Goal: Task Accomplishment & Management: Manage account settings

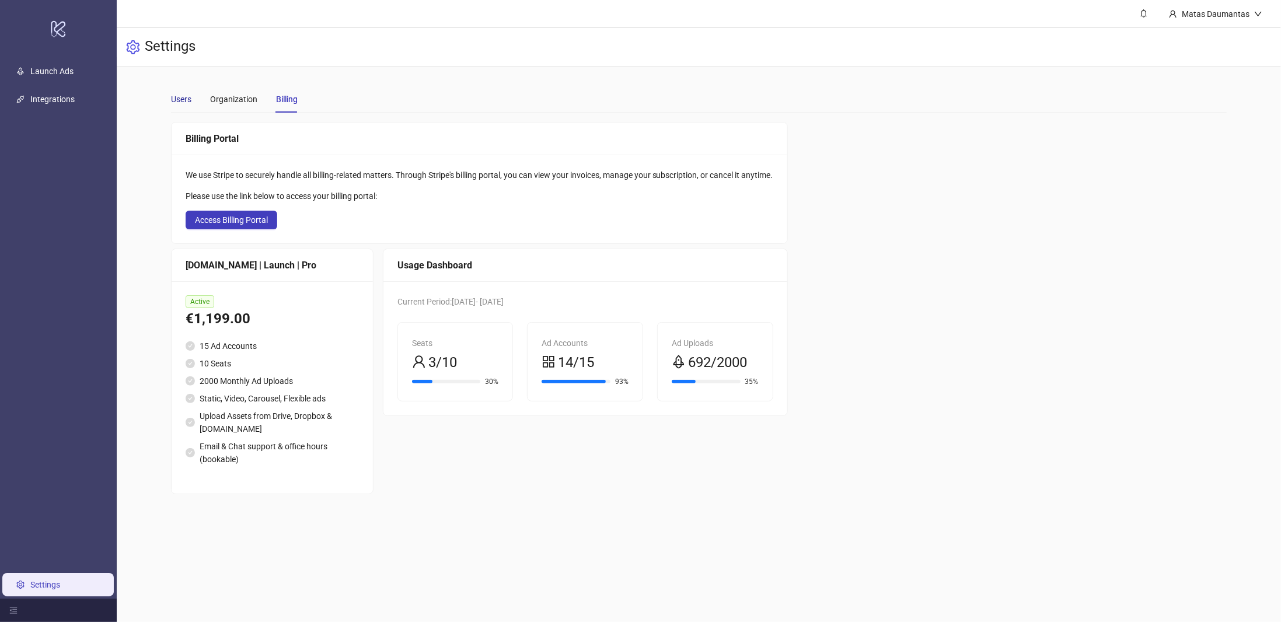
click at [181, 100] on div "Users" at bounding box center [181, 99] width 20 height 13
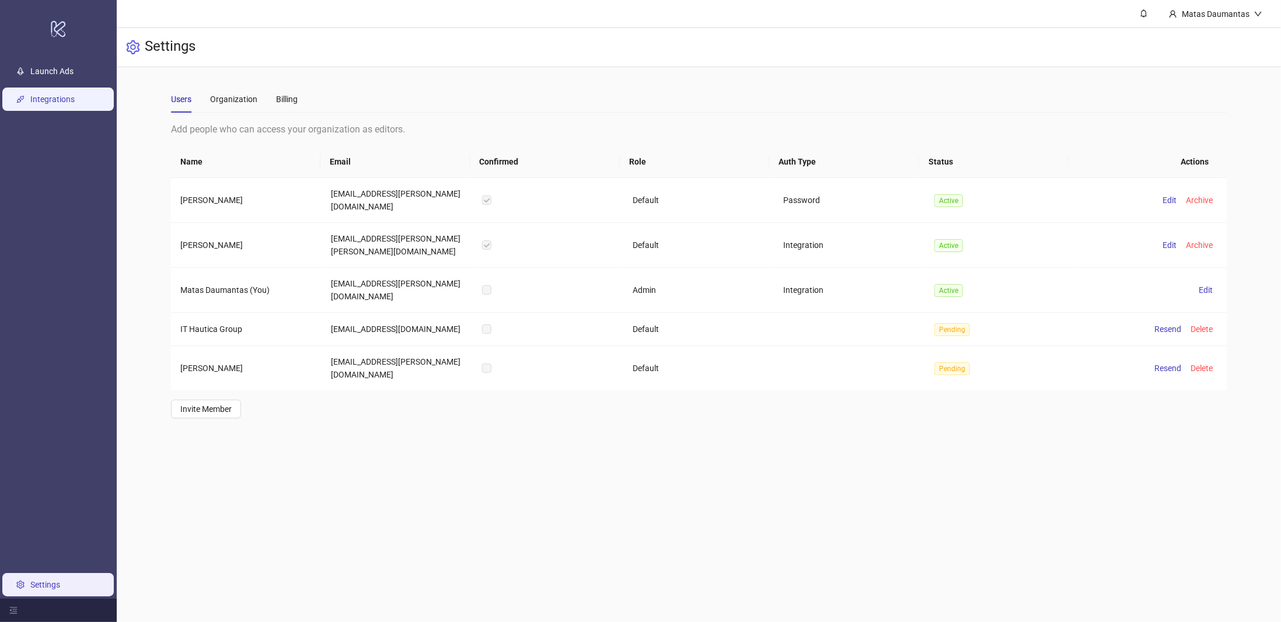
click at [66, 99] on link "Integrations" at bounding box center [52, 99] width 44 height 9
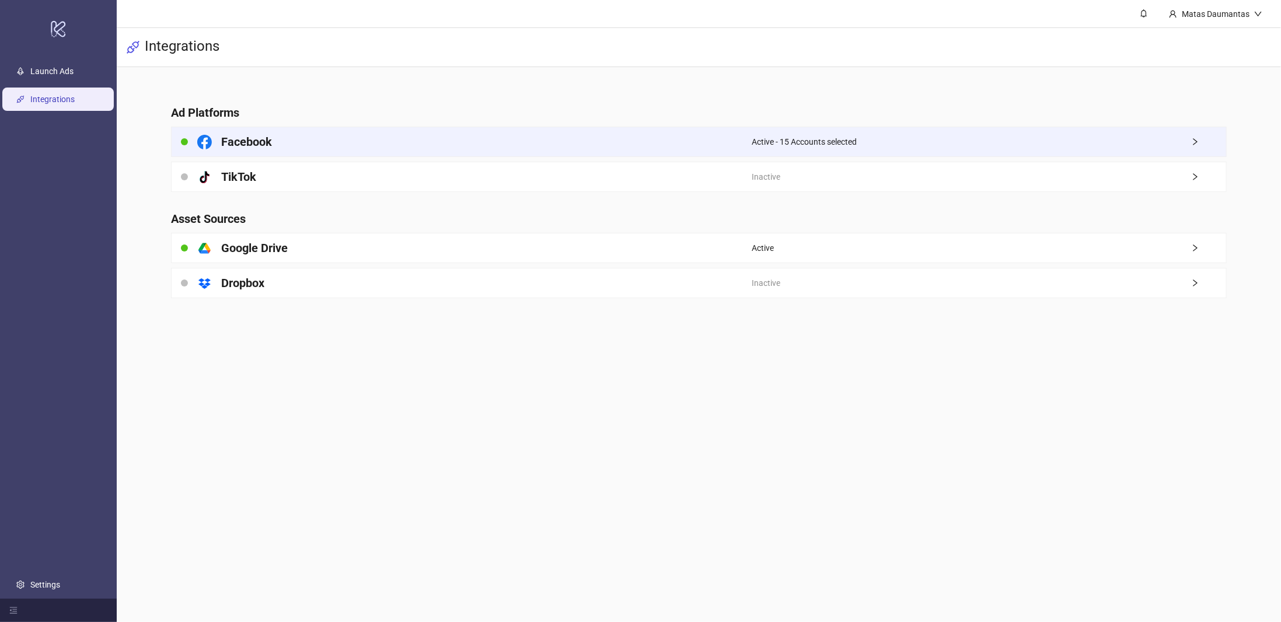
click at [334, 141] on div "Facebook" at bounding box center [462, 141] width 580 height 29
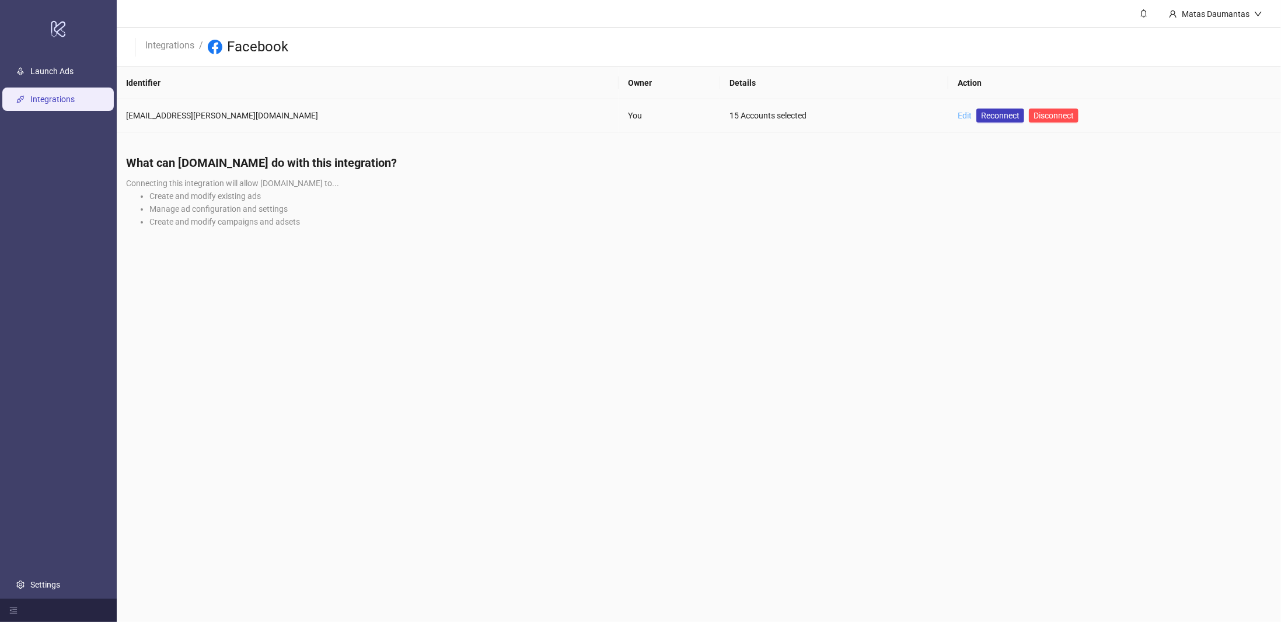
click at [638, 117] on link "Edit" at bounding box center [965, 115] width 14 height 9
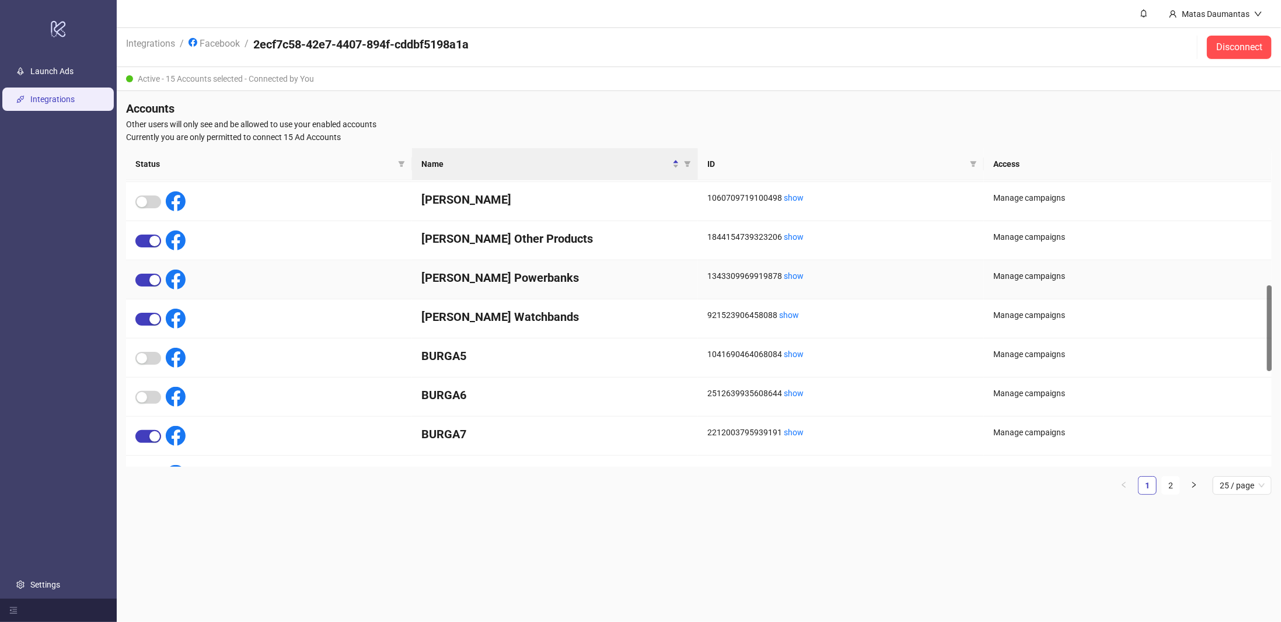
scroll to position [233, 0]
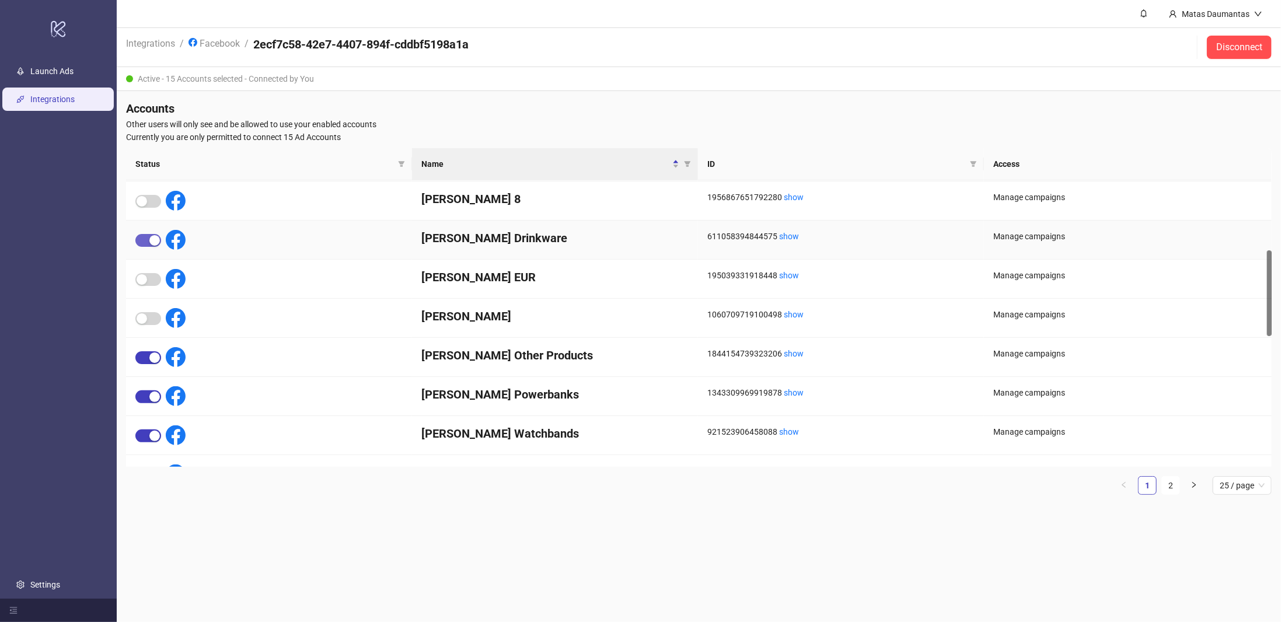
click at [152, 237] on div "button" at bounding box center [154, 240] width 11 height 11
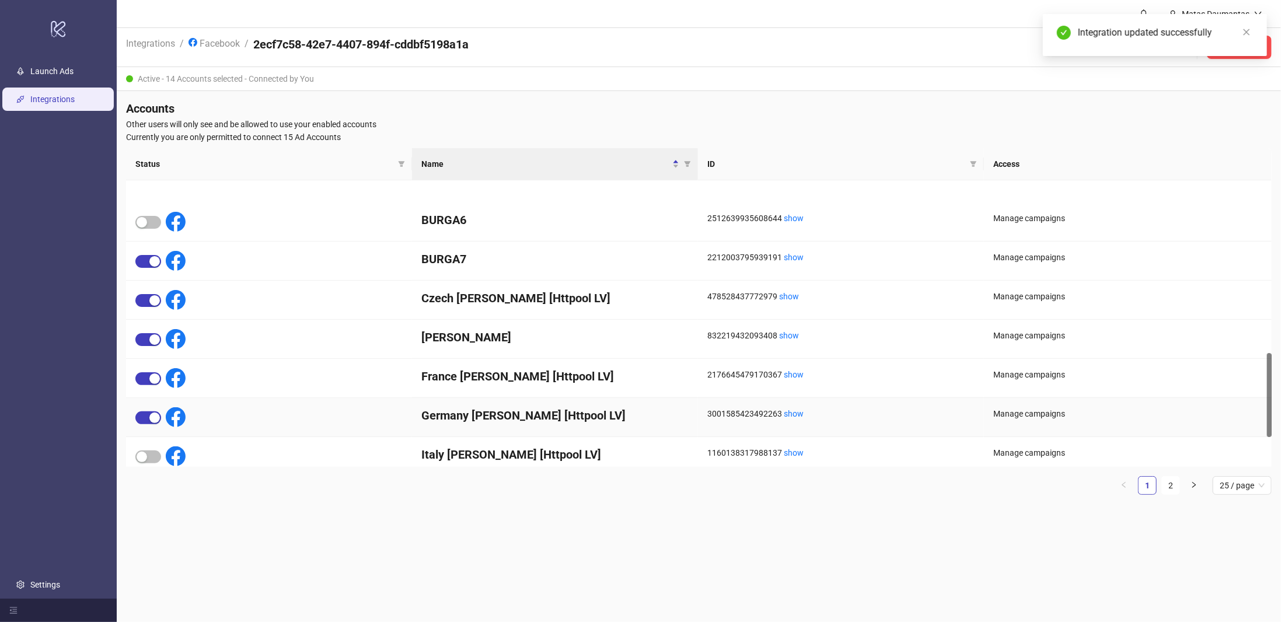
scroll to position [584, 0]
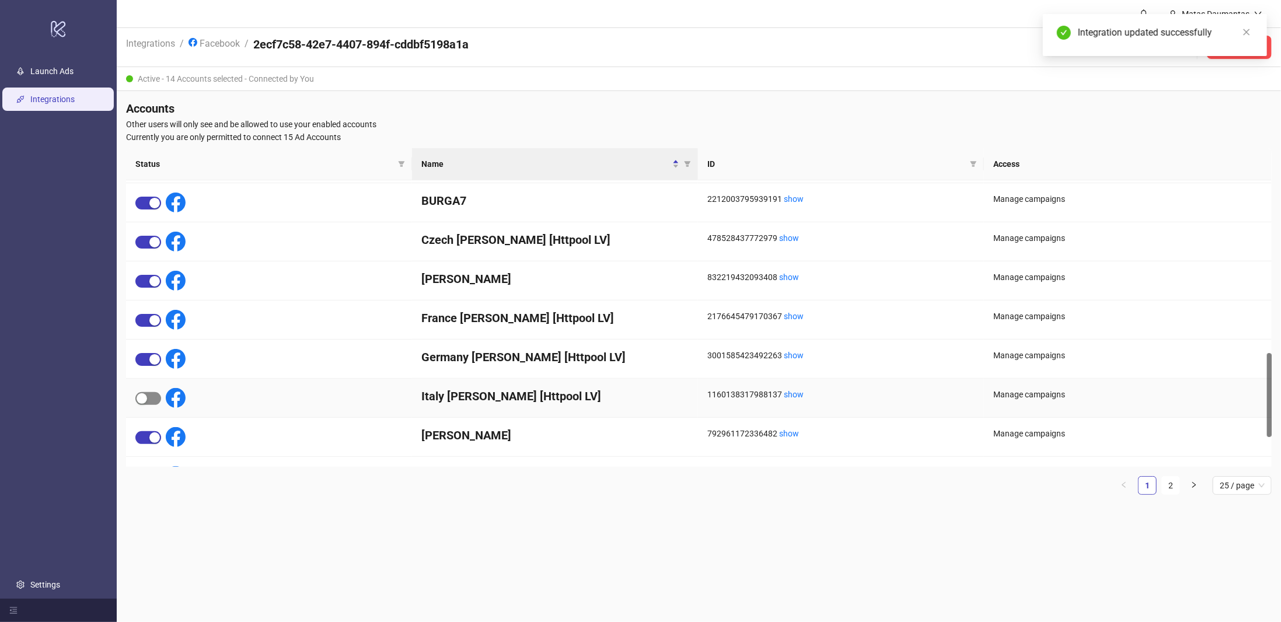
click at [151, 393] on span "button" at bounding box center [148, 398] width 26 height 13
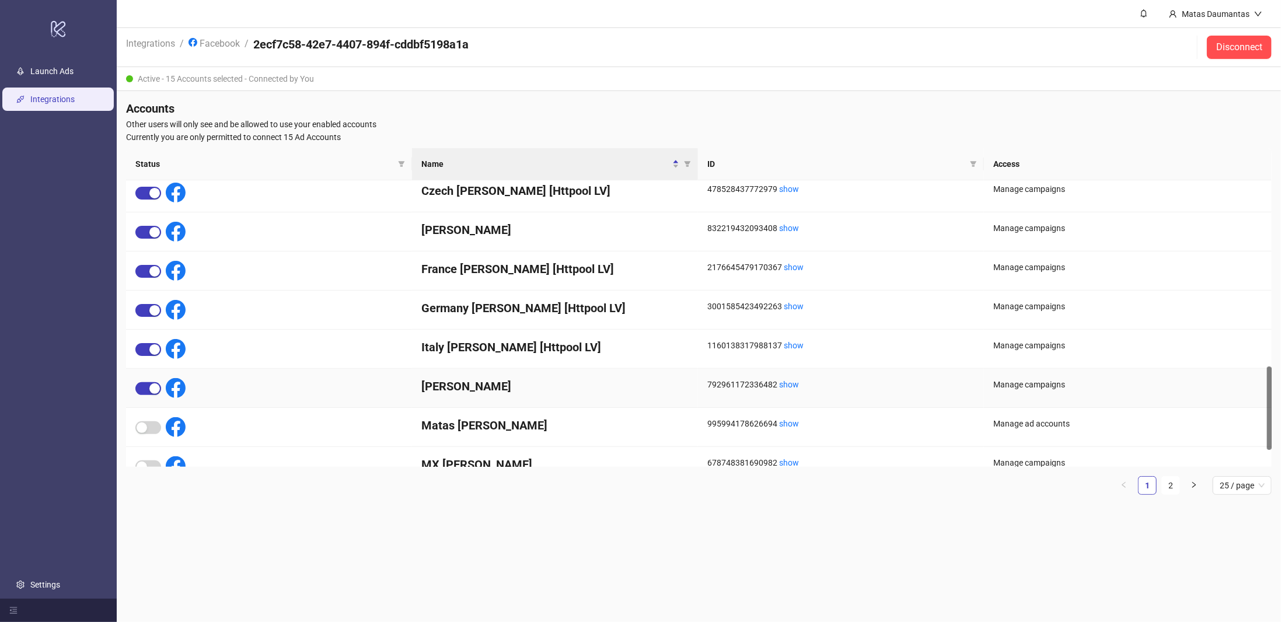
scroll to position [691, 0]
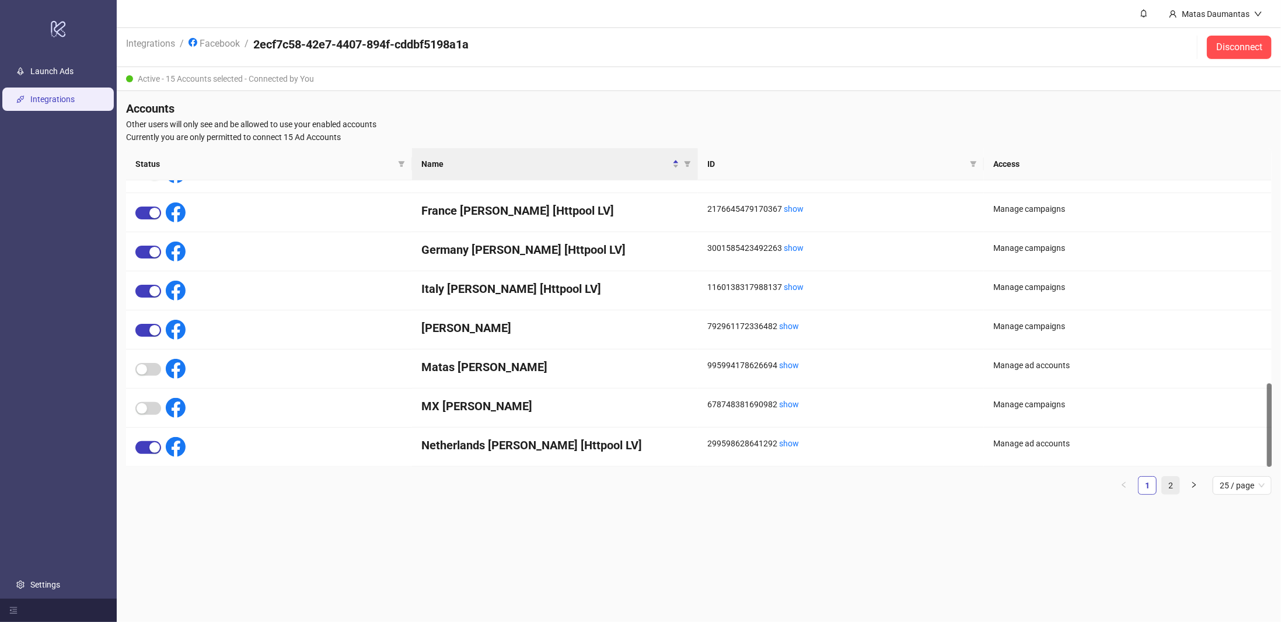
click at [638, 484] on link "2" at bounding box center [1171, 486] width 18 height 18
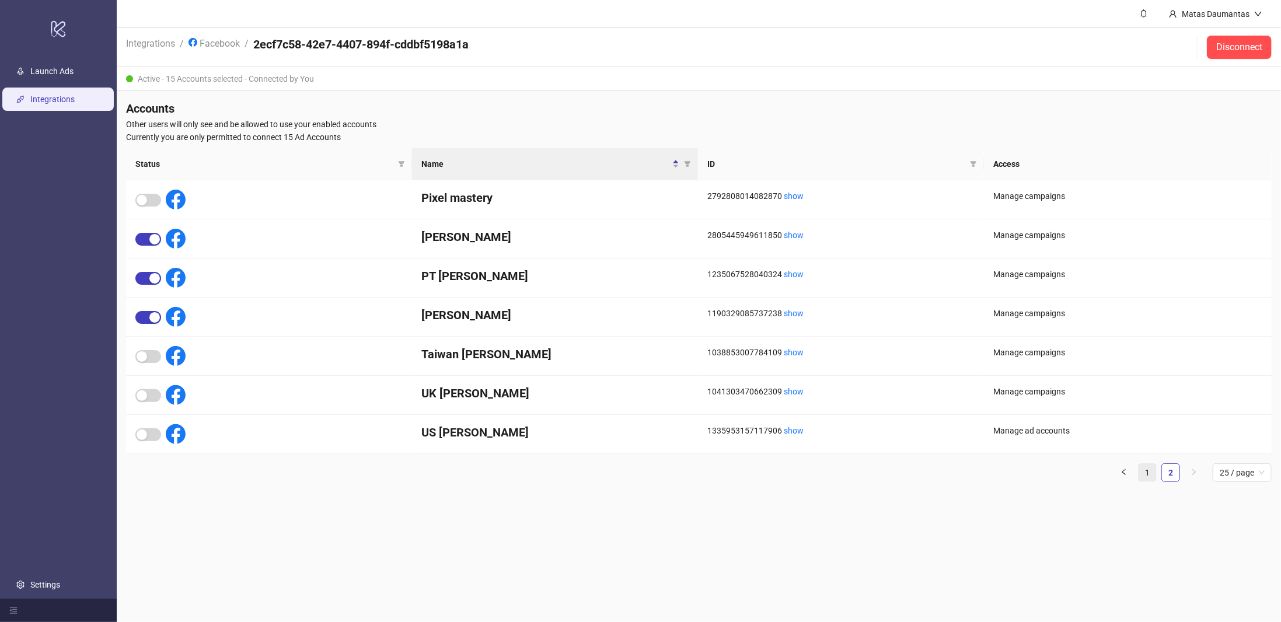
click at [638, 470] on link "1" at bounding box center [1147, 473] width 18 height 18
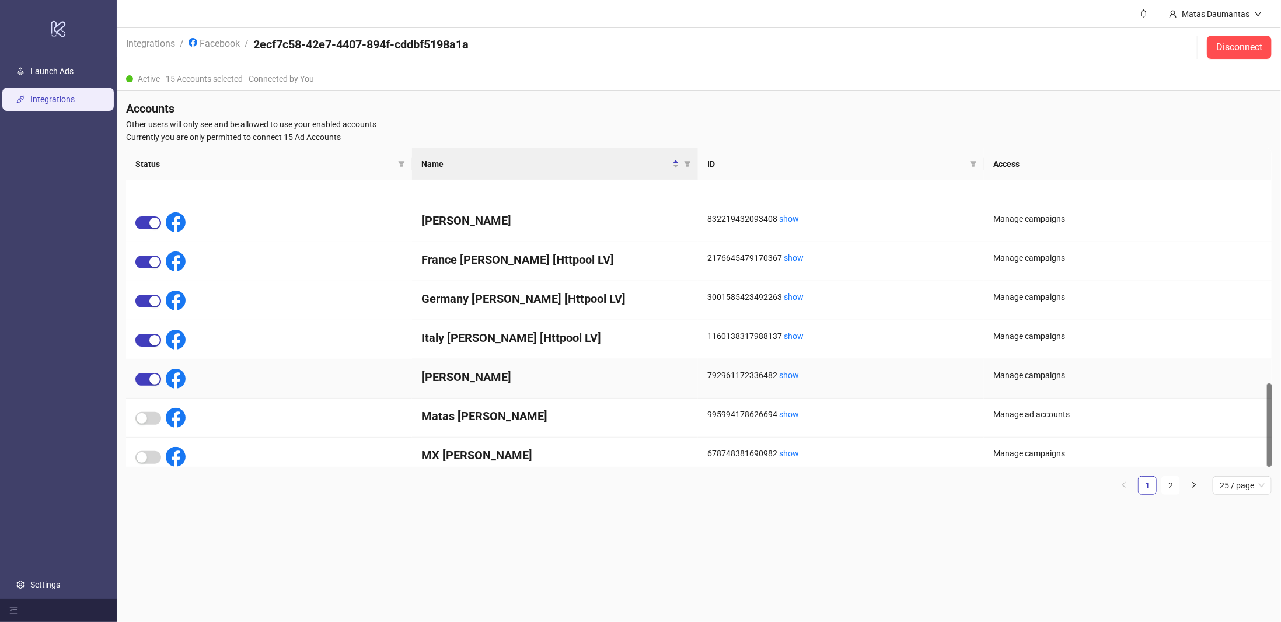
scroll to position [691, 0]
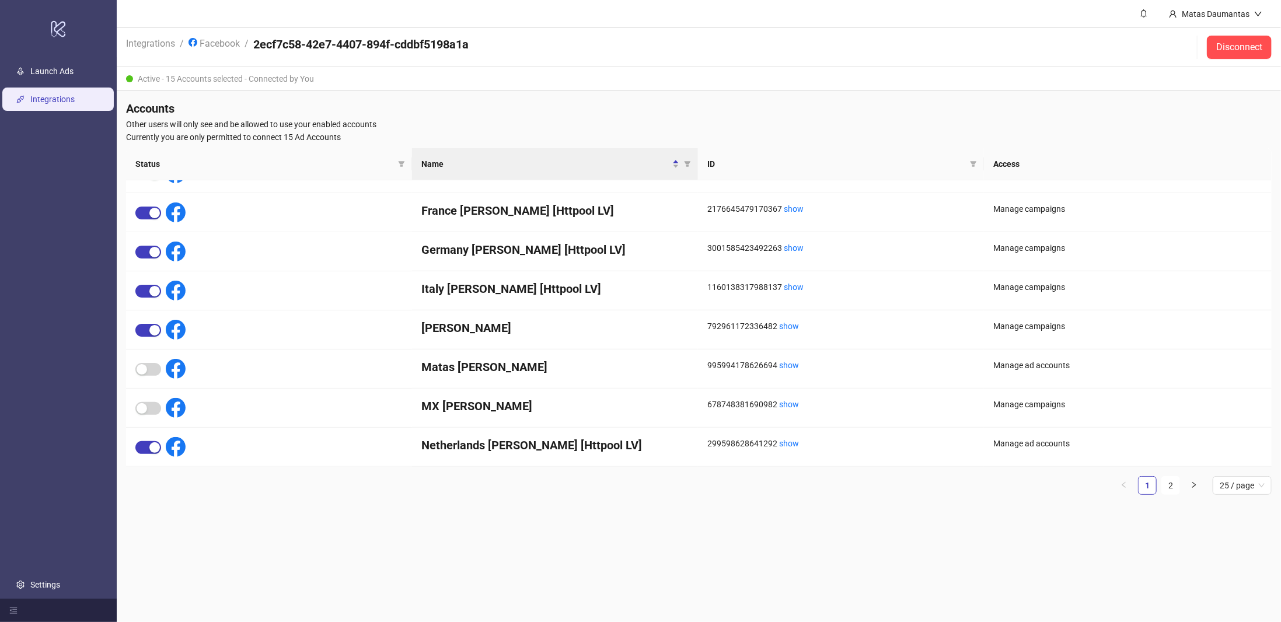
drag, startPoint x: 55, startPoint y: 73, endPoint x: 57, endPoint y: 98, distance: 25.2
click at [55, 72] on link "Launch Ads" at bounding box center [51, 71] width 43 height 9
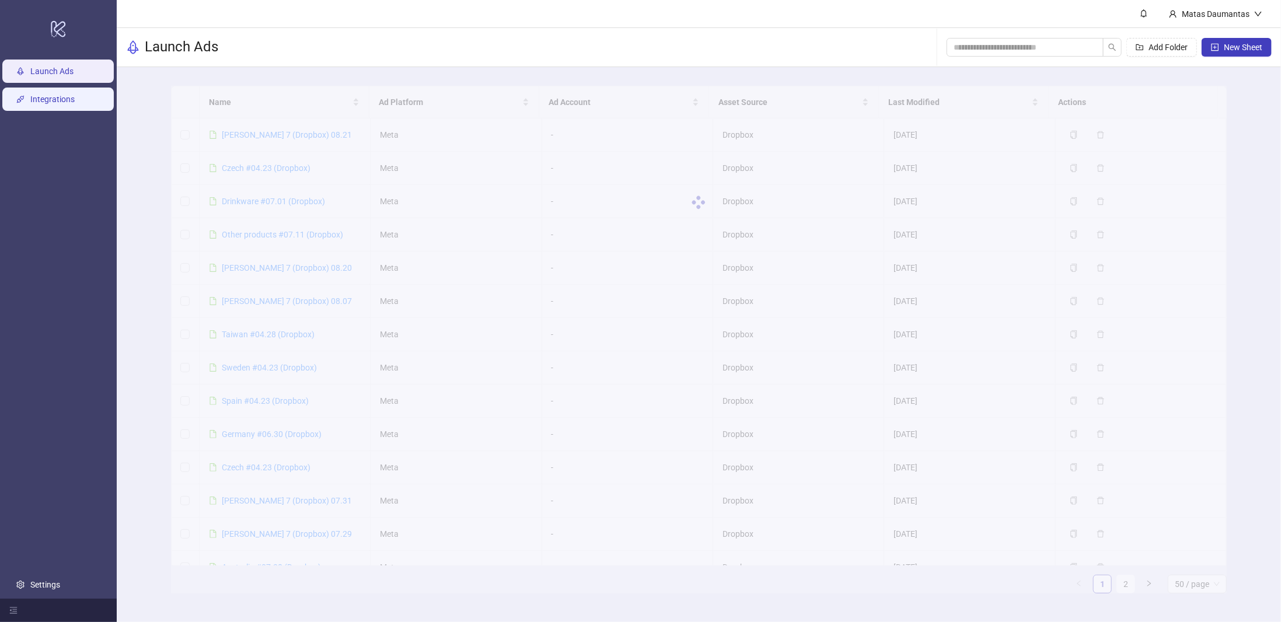
click at [59, 102] on link "Integrations" at bounding box center [52, 99] width 44 height 9
